Goal: Task Accomplishment & Management: Use online tool/utility

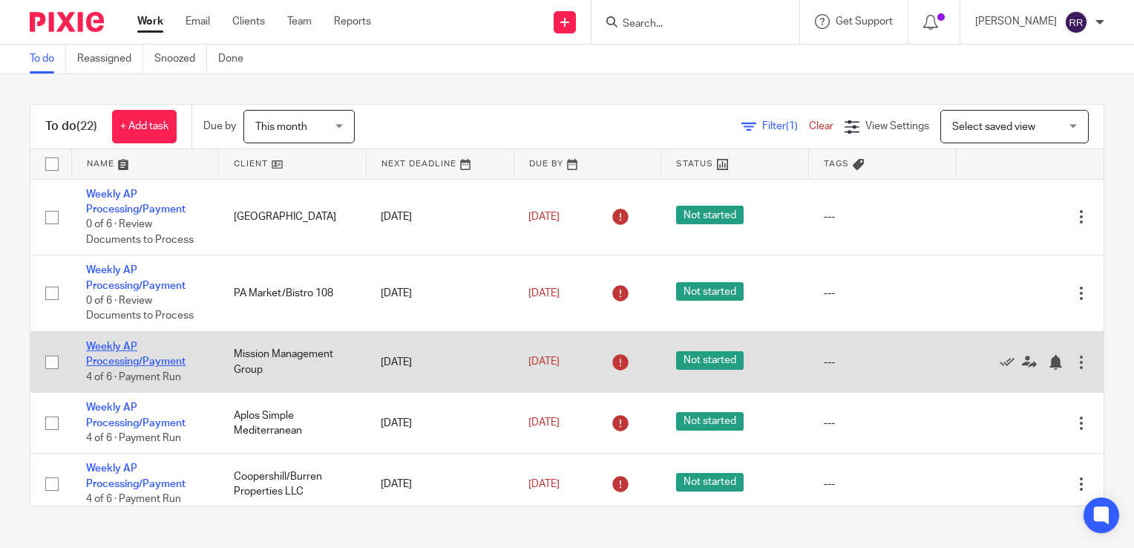
click at [125, 361] on link "Weekly AP Processing/Payment" at bounding box center [135, 353] width 99 height 25
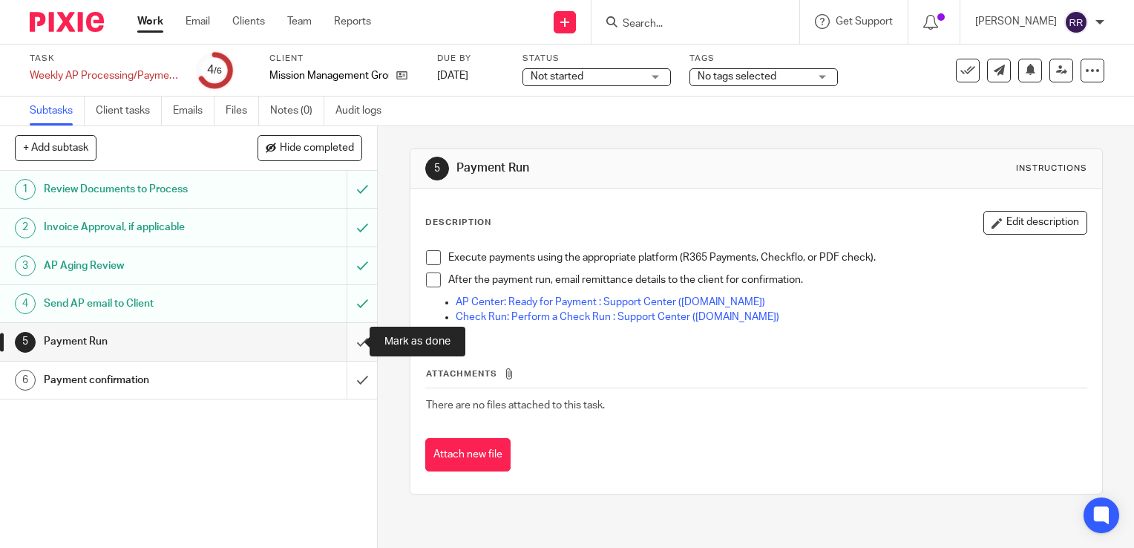
click at [347, 332] on input "submit" at bounding box center [188, 341] width 377 height 37
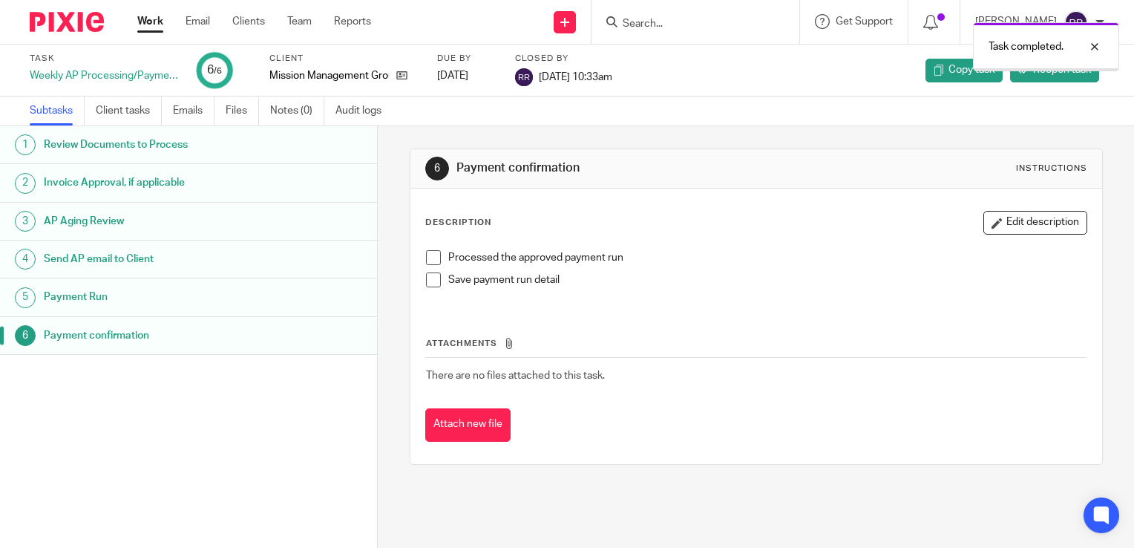
click at [158, 20] on link "Work" at bounding box center [150, 21] width 26 height 15
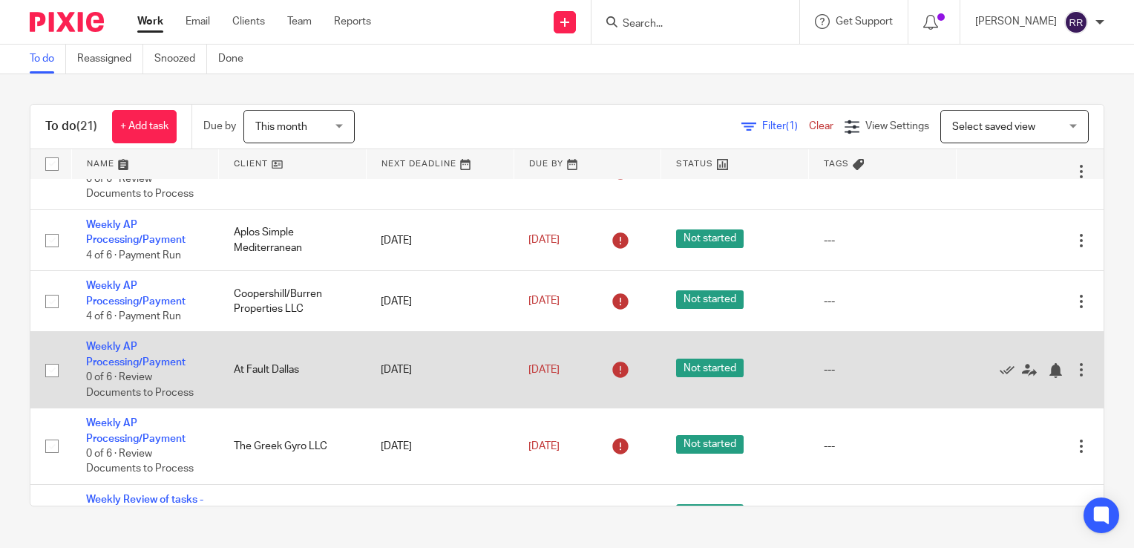
scroll to position [148, 0]
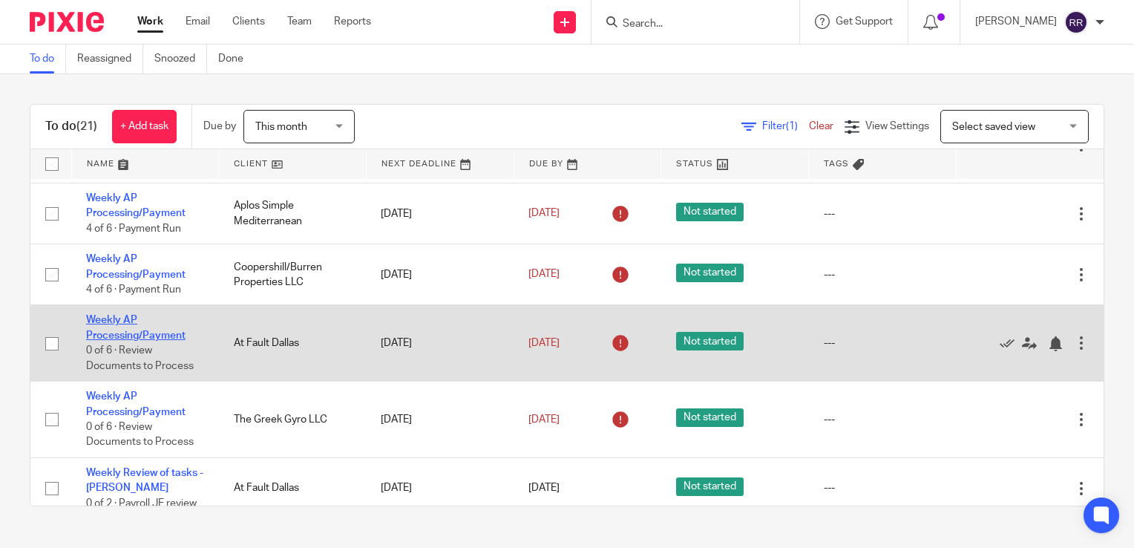
click at [149, 332] on link "Weekly AP Processing/Payment" at bounding box center [135, 327] width 99 height 25
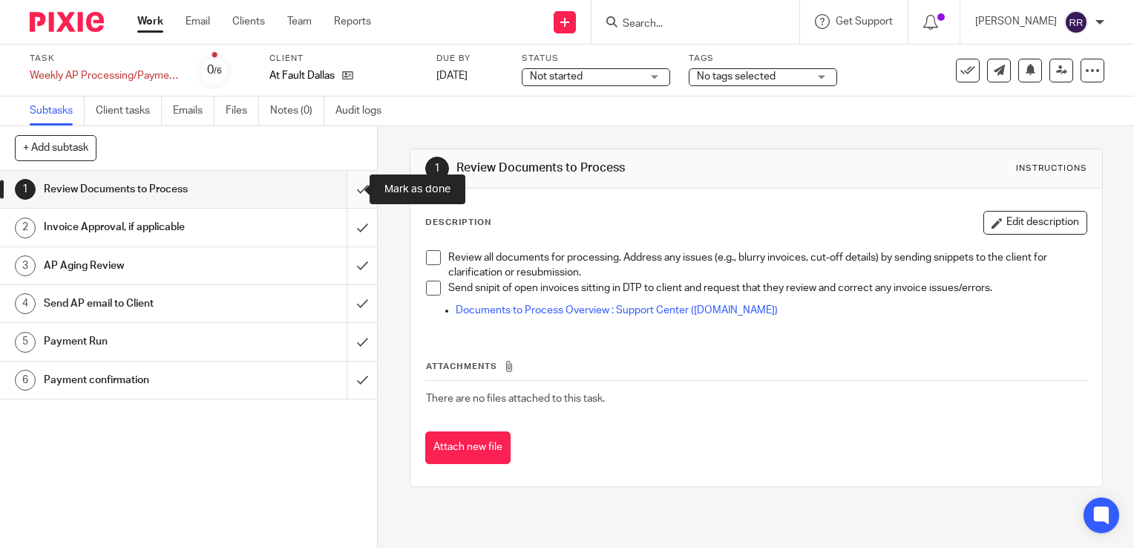
click at [344, 188] on input "submit" at bounding box center [188, 189] width 377 height 37
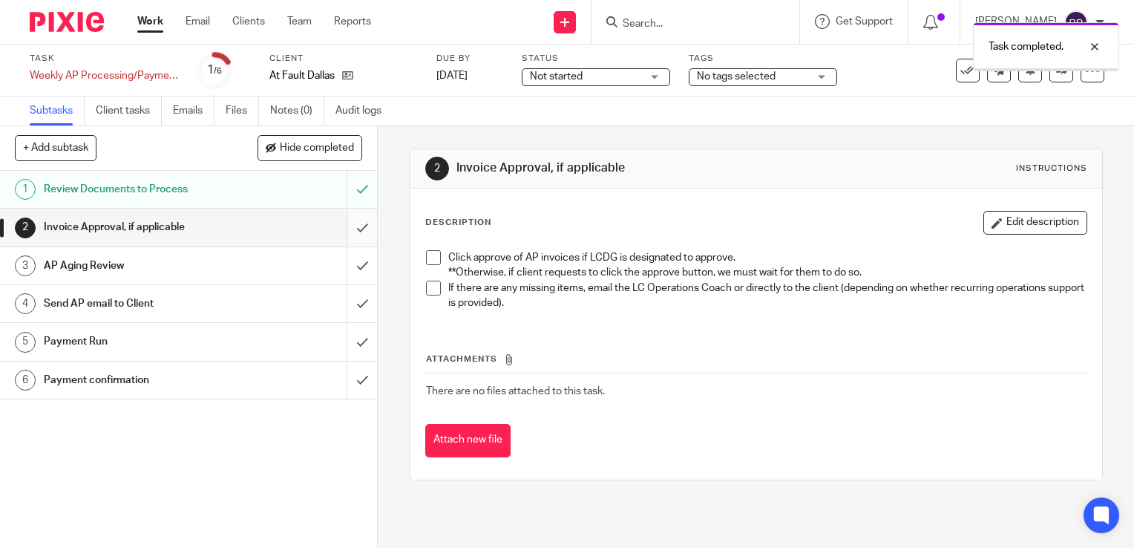
click at [346, 236] on input "submit" at bounding box center [188, 226] width 377 height 37
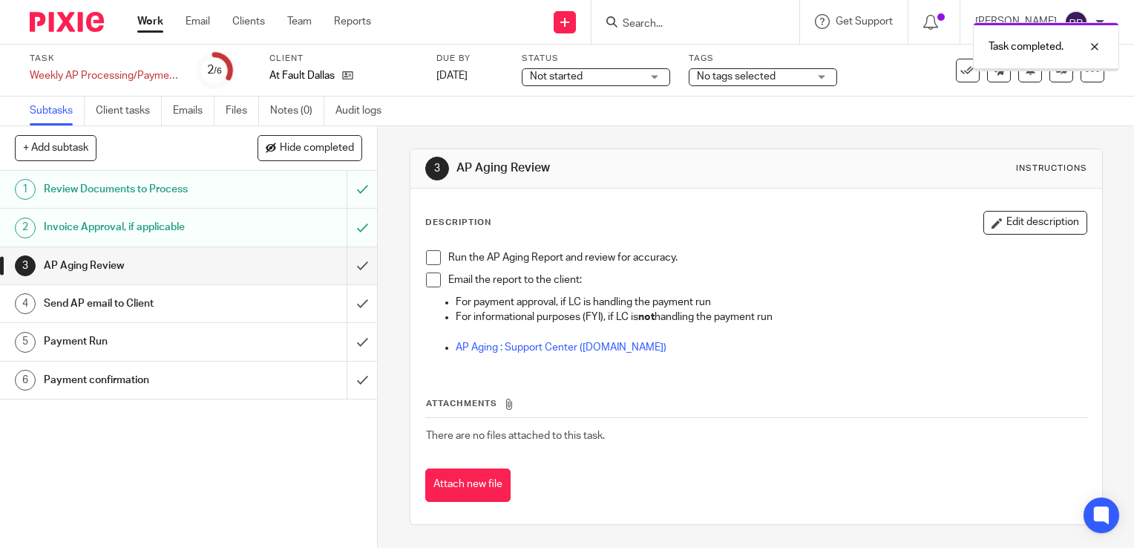
click at [341, 268] on input "submit" at bounding box center [188, 265] width 377 height 37
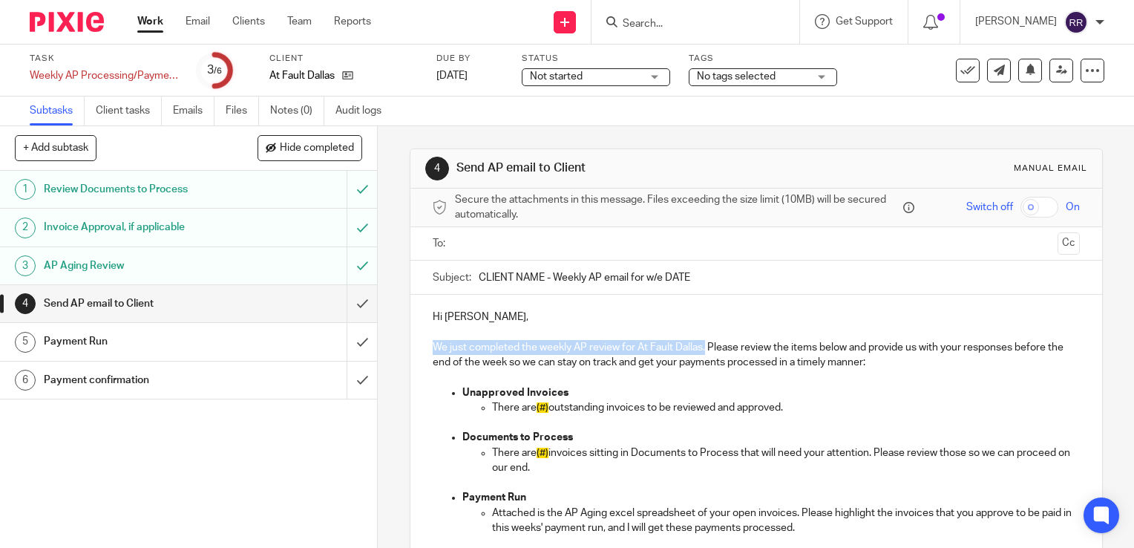
drag, startPoint x: 427, startPoint y: 343, endPoint x: 700, endPoint y: 352, distance: 272.4
click at [700, 352] on p "We just completed the weekly AP review for At Fault Dallas. Please review the i…" at bounding box center [756, 355] width 647 height 30
copy p "We just completed the weekly AP review for At Fault Dallas."
click at [353, 290] on input "submit" at bounding box center [188, 303] width 377 height 37
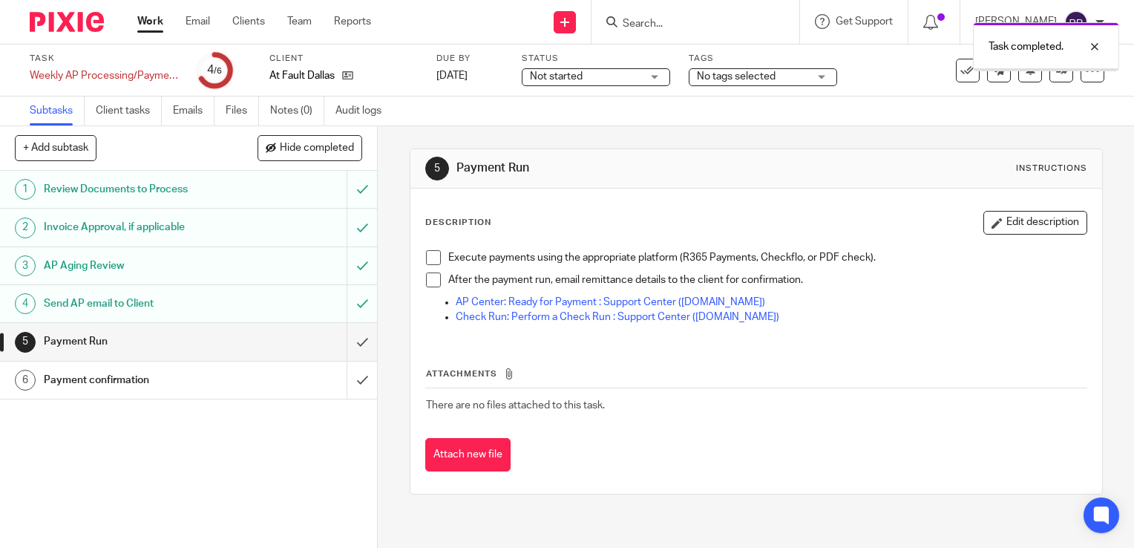
click at [347, 344] on input "submit" at bounding box center [188, 341] width 377 height 37
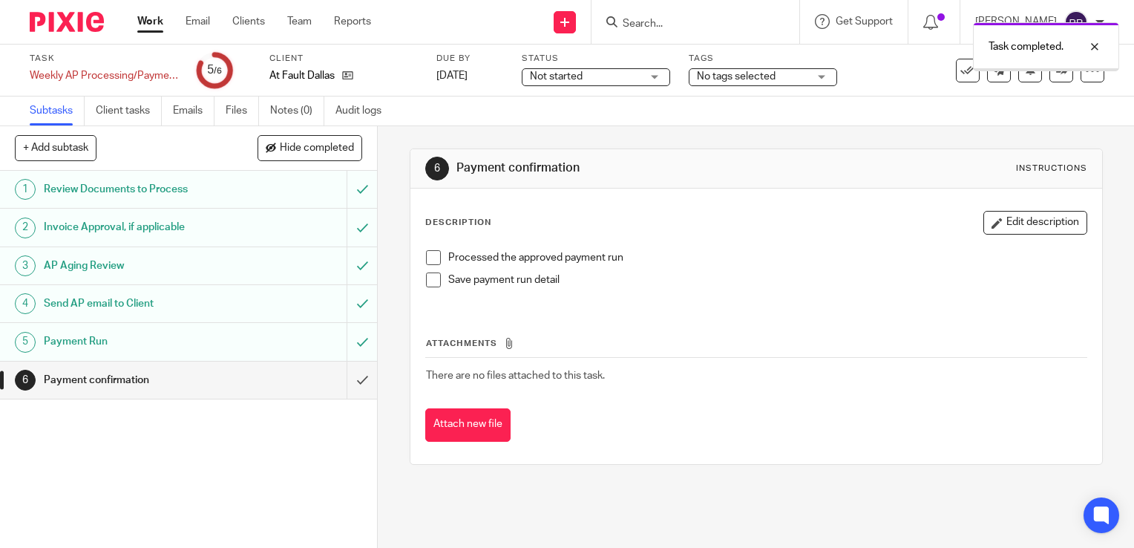
click at [344, 384] on input "submit" at bounding box center [188, 379] width 377 height 37
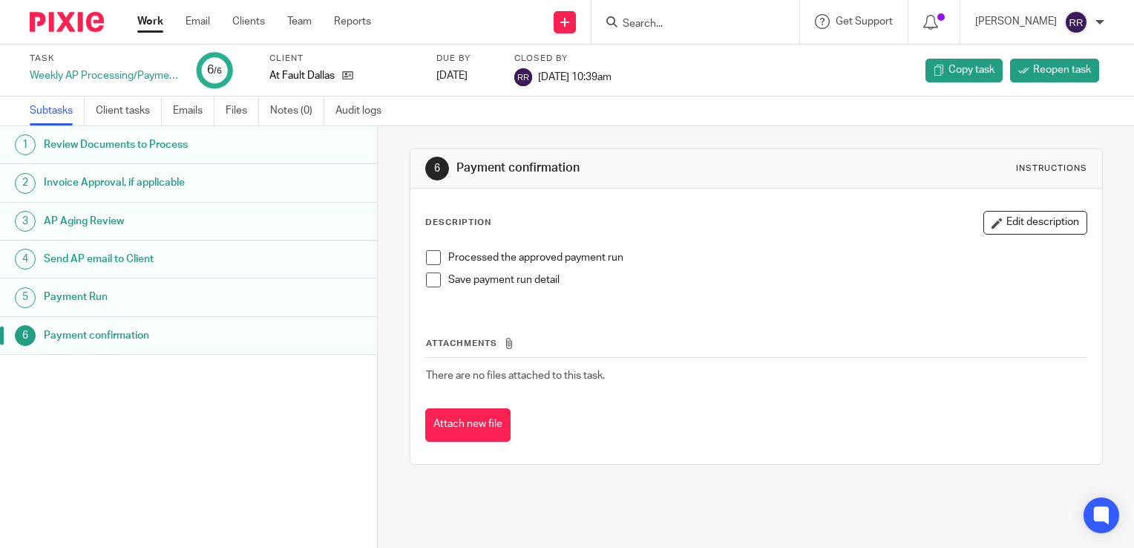
click at [154, 22] on link "Work" at bounding box center [150, 21] width 26 height 15
